Goal: Transaction & Acquisition: Book appointment/travel/reservation

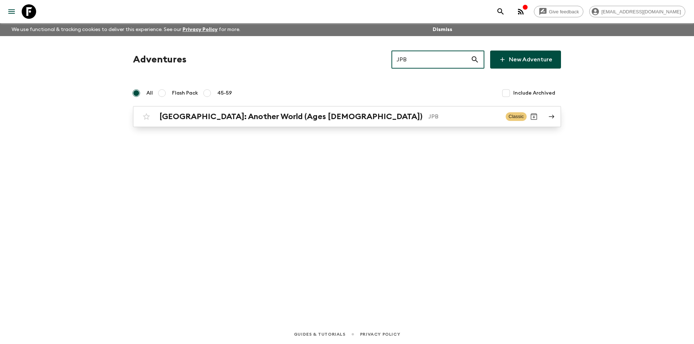
type input "JPB"
click at [345, 124] on link "[GEOGRAPHIC_DATA]: Another World (Ages [DEMOGRAPHIC_DATA]) JPB Classic" at bounding box center [347, 116] width 428 height 21
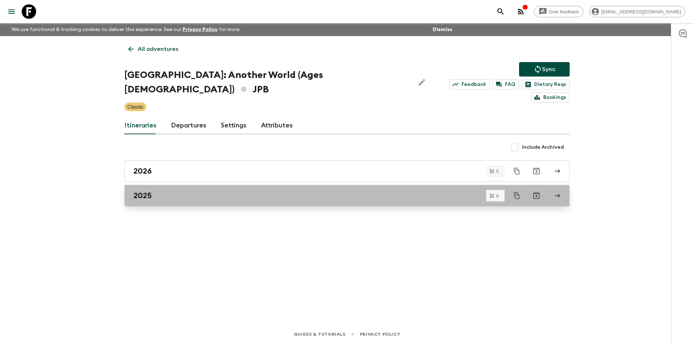
click at [237, 190] on link "2025" at bounding box center [346, 196] width 445 height 22
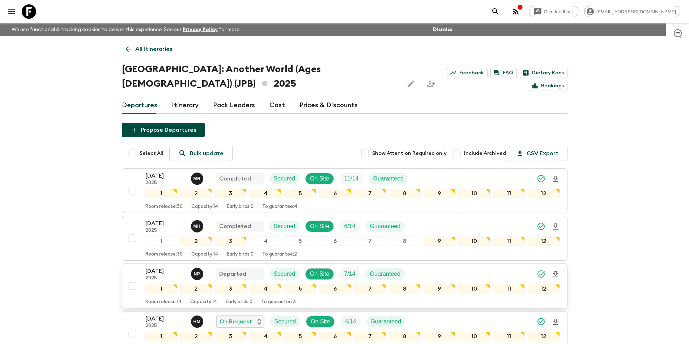
scroll to position [159, 0]
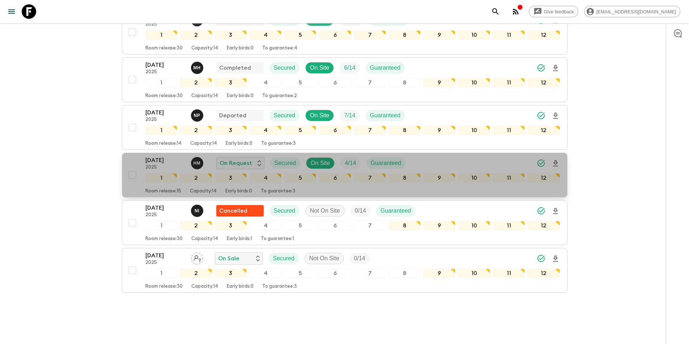
click at [157, 156] on p "[DATE]" at bounding box center [165, 160] width 40 height 9
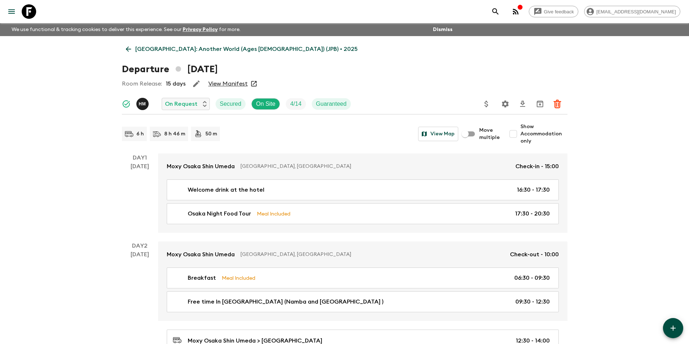
click at [136, 51] on p "[GEOGRAPHIC_DATA]: Another World (Ages [DEMOGRAPHIC_DATA]) (JPB) • 2025" at bounding box center [246, 49] width 222 height 9
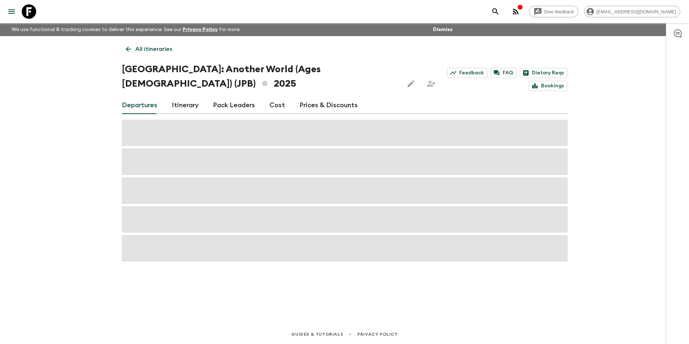
click at [278, 97] on link "Cost" at bounding box center [277, 105] width 16 height 17
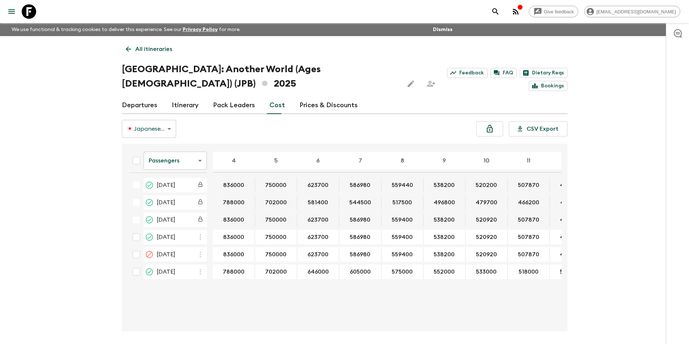
scroll to position [13, 0]
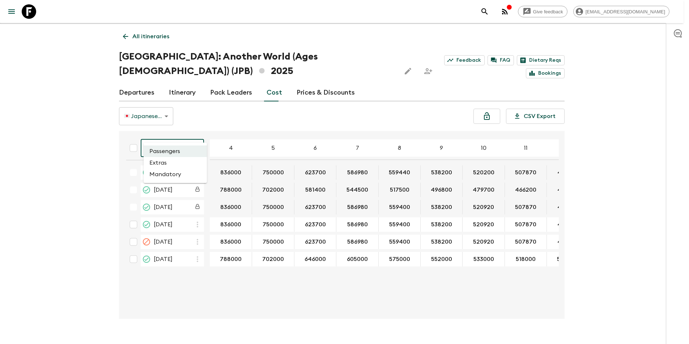
click at [198, 133] on body "Give feedback [EMAIL_ADDRESS][DOMAIN_NAME] We use functional & tracking cookies…" at bounding box center [344, 173] width 689 height 372
click at [185, 162] on li "Extras" at bounding box center [174, 163] width 63 height 12
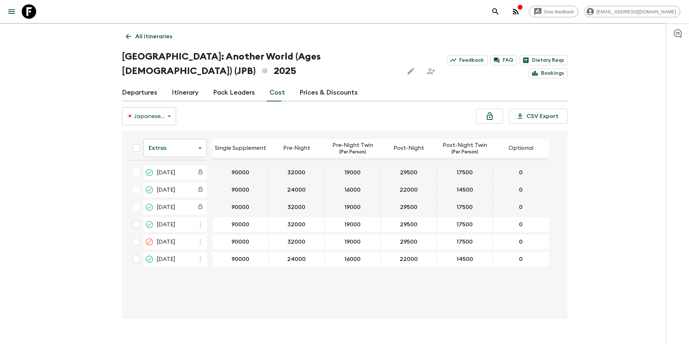
click at [197, 134] on body "Give feedback [EMAIL_ADDRESS][DOMAIN_NAME] We use functional & tracking cookies…" at bounding box center [344, 173] width 689 height 372
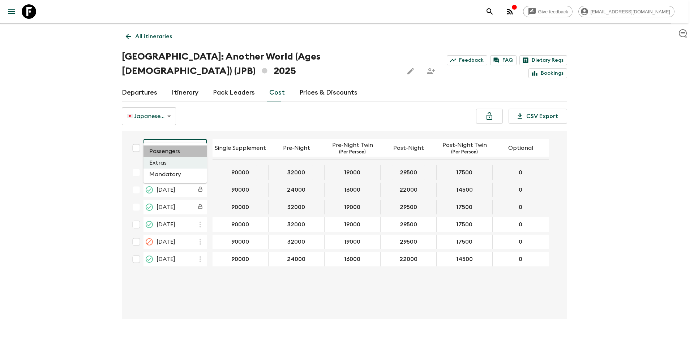
click at [181, 151] on li "Passengers" at bounding box center [174, 152] width 63 height 12
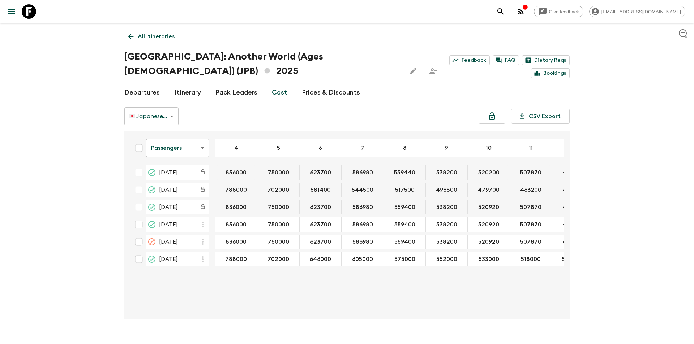
click at [178, 134] on body "Give feedback [EMAIL_ADDRESS][DOMAIN_NAME] We use functional & tracking cookies…" at bounding box center [347, 173] width 694 height 372
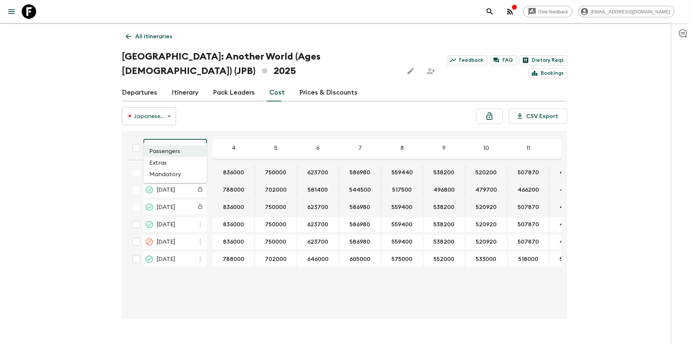
click at [172, 179] on li "Mandatory" at bounding box center [174, 175] width 63 height 12
